Goal: Information Seeking & Learning: Learn about a topic

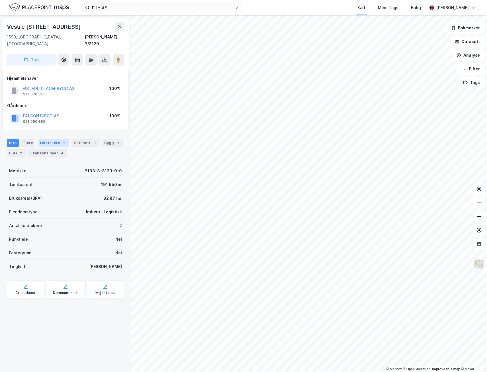
click at [53, 139] on div "Leietakere 2" at bounding box center [54, 143] width 32 height 8
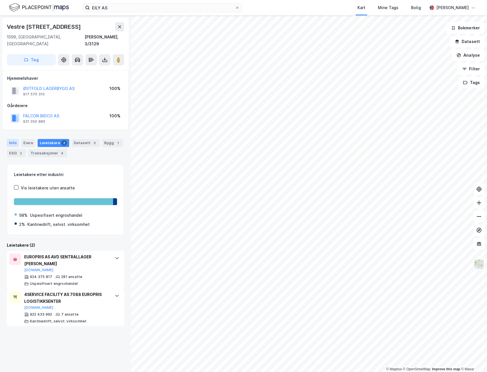
click at [13, 139] on div "Info" at bounding box center [13, 143] width 12 height 8
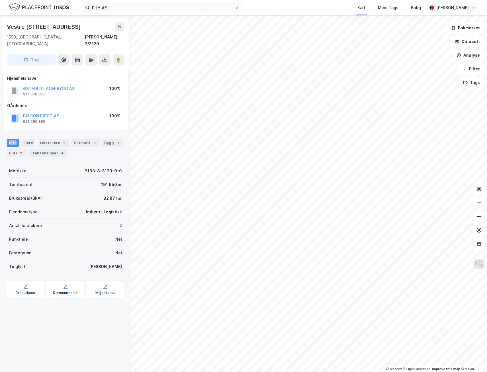
click at [13, 139] on div "Info" at bounding box center [13, 143] width 12 height 8
click at [113, 54] on button at bounding box center [118, 59] width 11 height 11
click at [0, 0] on button "FALCON BIDCO AS" at bounding box center [0, 0] width 0 height 0
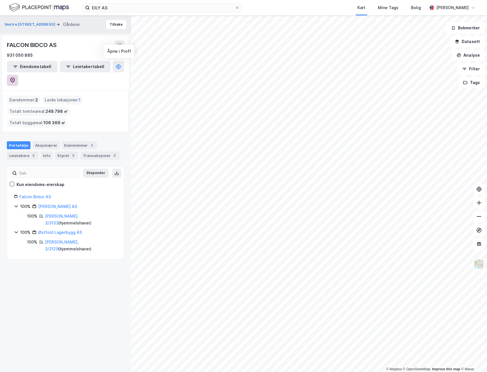
click at [18, 75] on button at bounding box center [12, 80] width 11 height 11
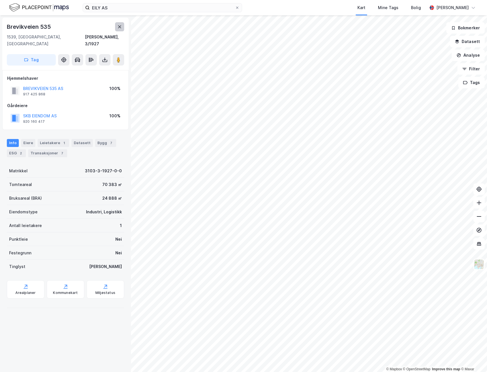
click at [117, 23] on button at bounding box center [119, 26] width 9 height 9
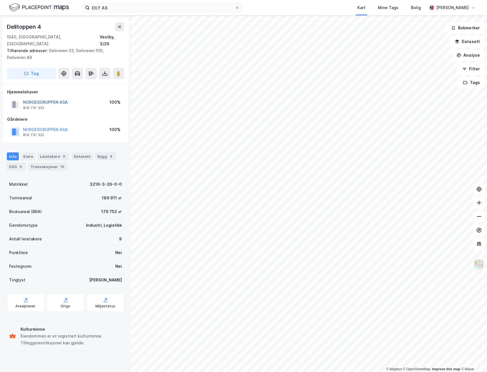
click at [0, 0] on button "NORGESGRUPPEN ASA" at bounding box center [0, 0] width 0 height 0
